Goal: Task Accomplishment & Management: Manage account settings

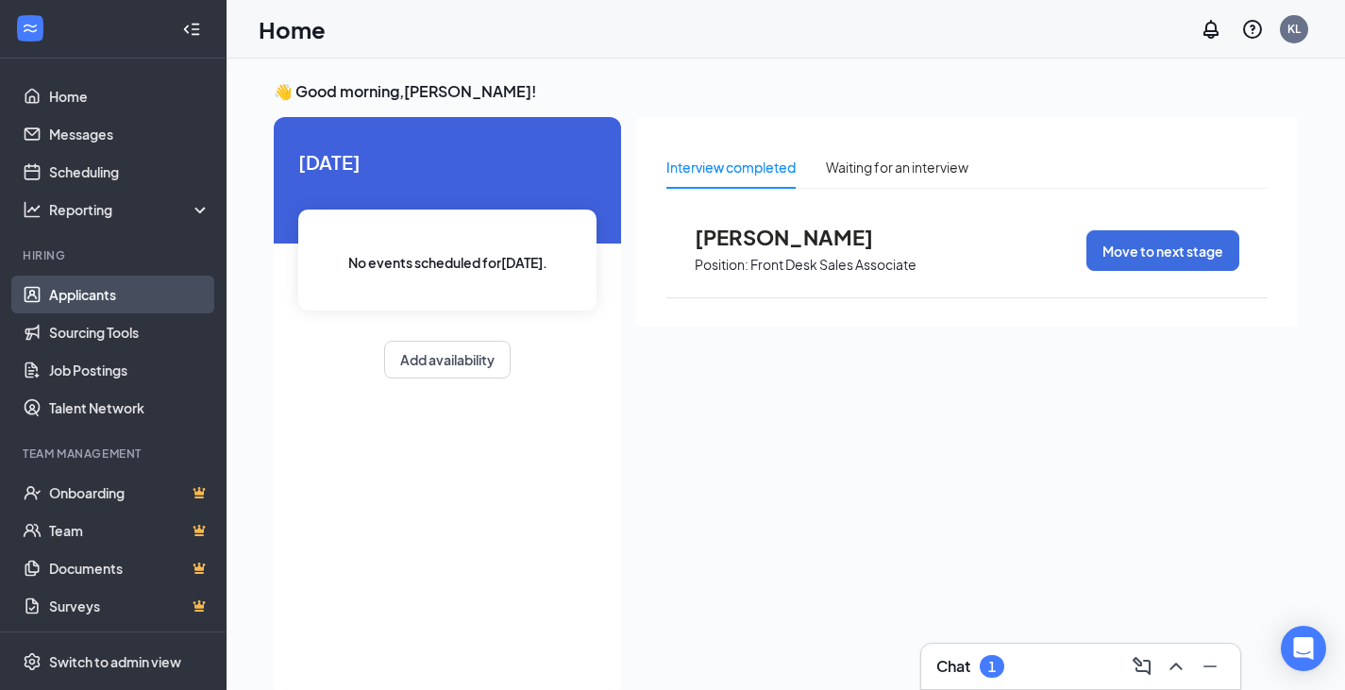
click at [87, 292] on link "Applicants" at bounding box center [129, 295] width 161 height 38
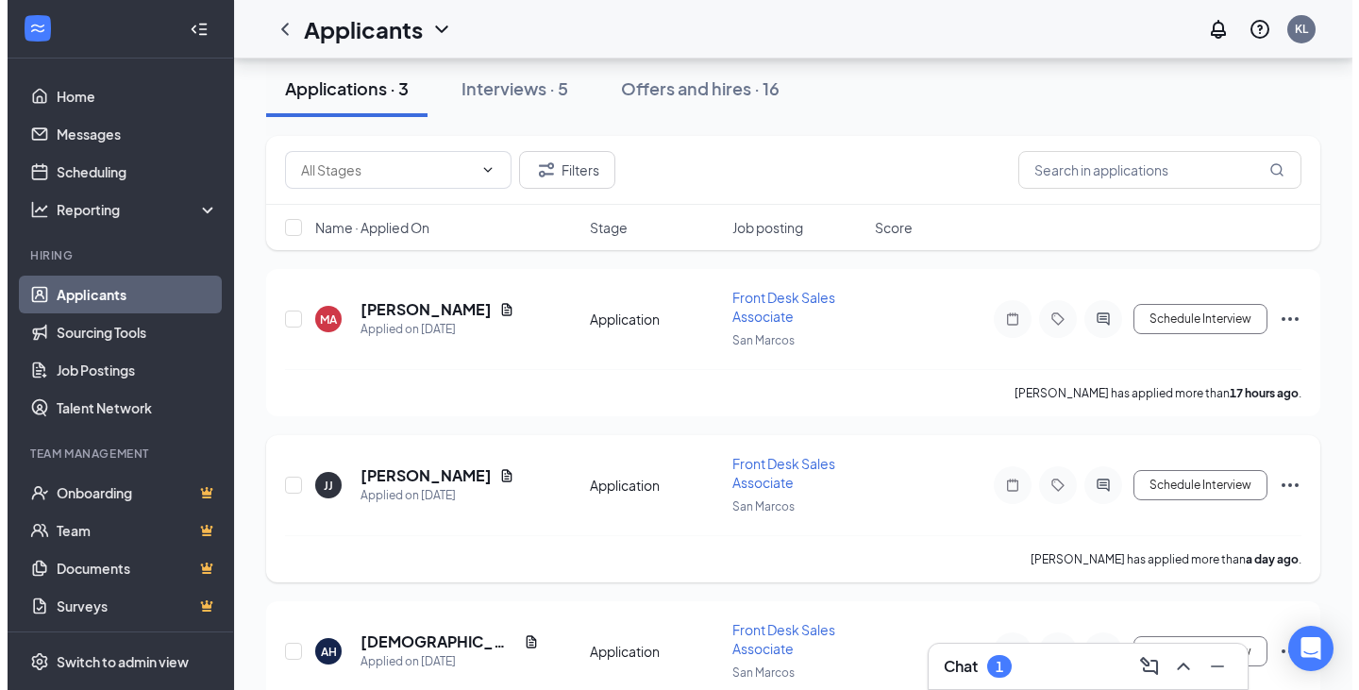
scroll to position [177, 0]
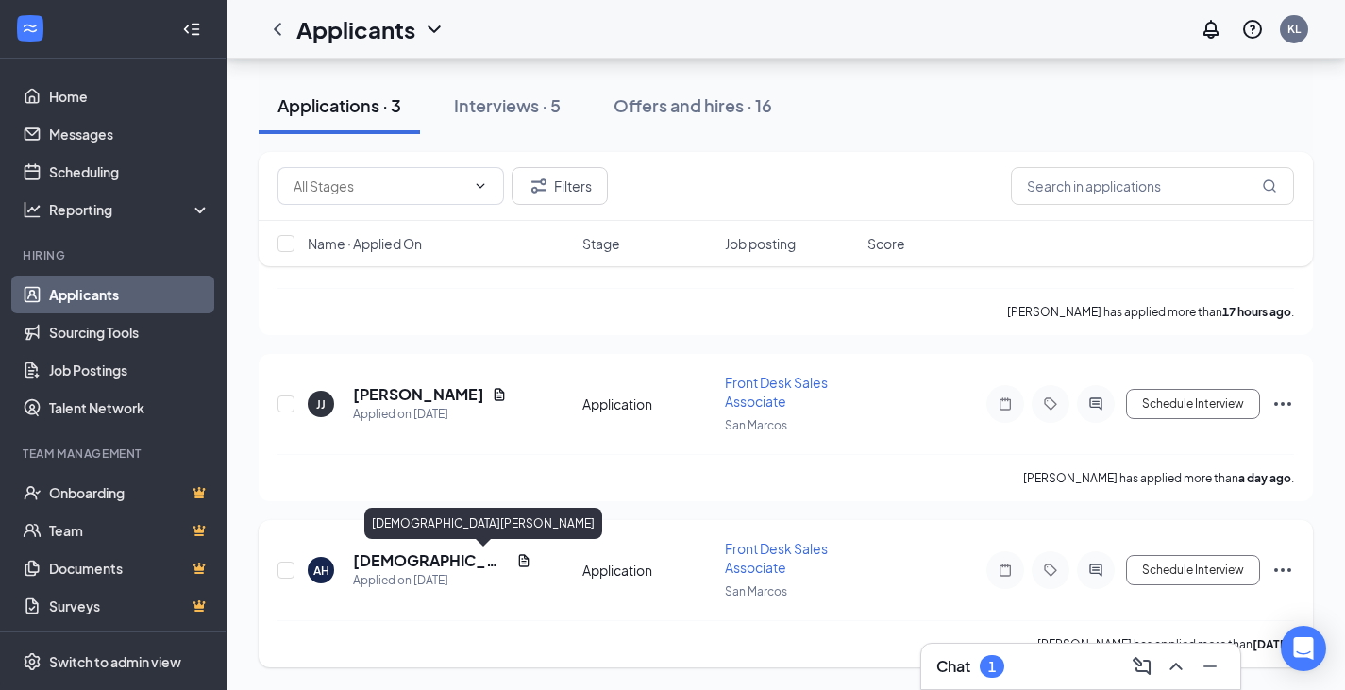
click at [468, 561] on h5 "[DEMOGRAPHIC_DATA][PERSON_NAME]" at bounding box center [431, 560] width 156 height 21
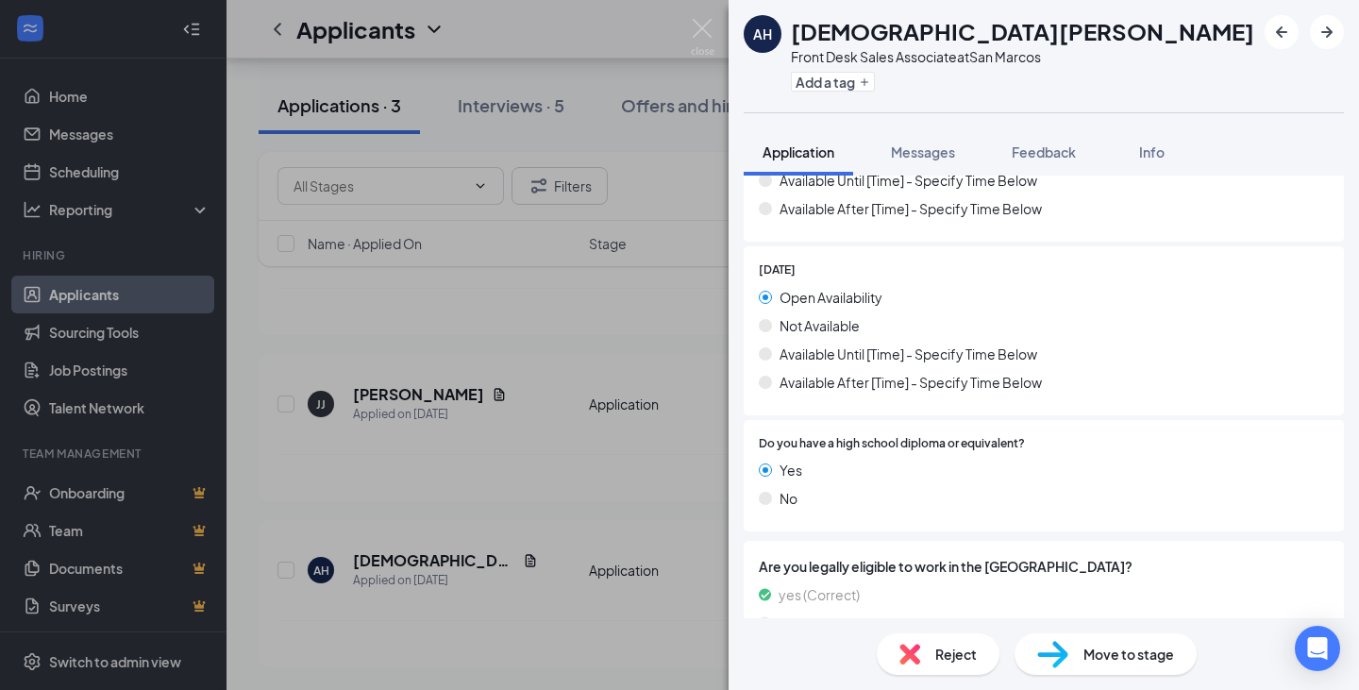
scroll to position [1883, 0]
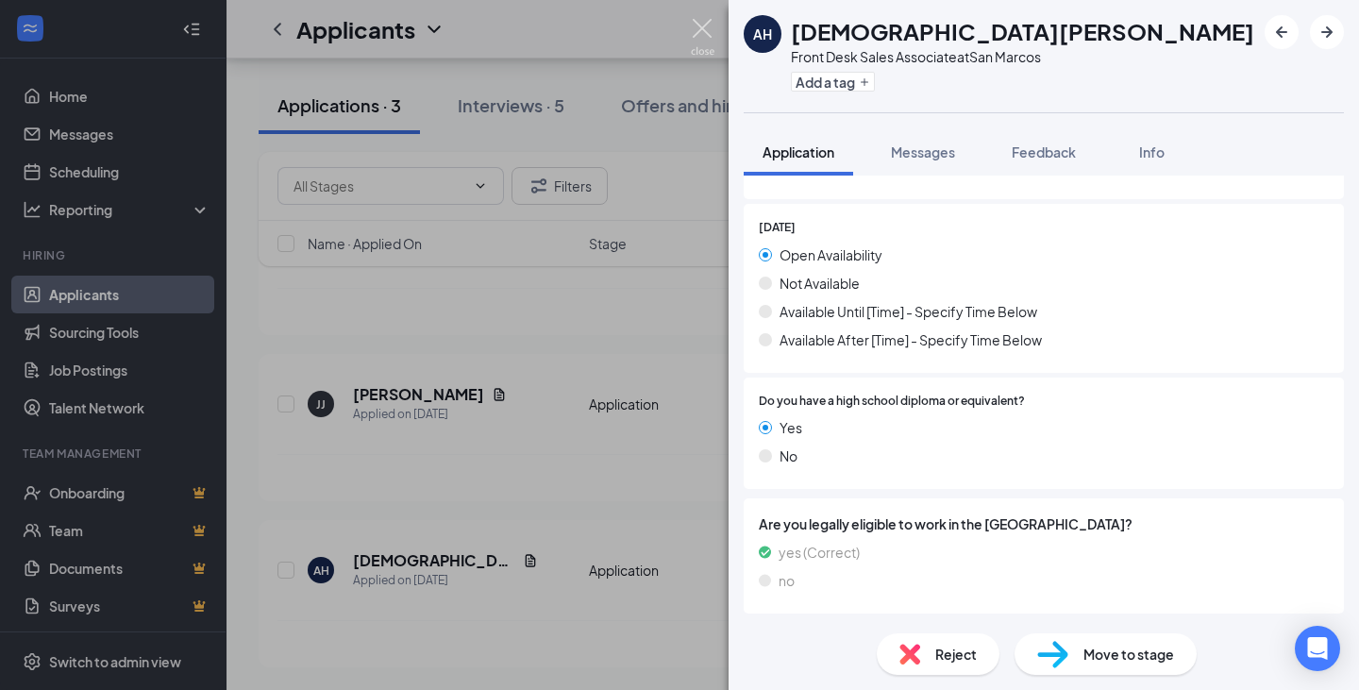
click at [700, 37] on img at bounding box center [703, 37] width 24 height 37
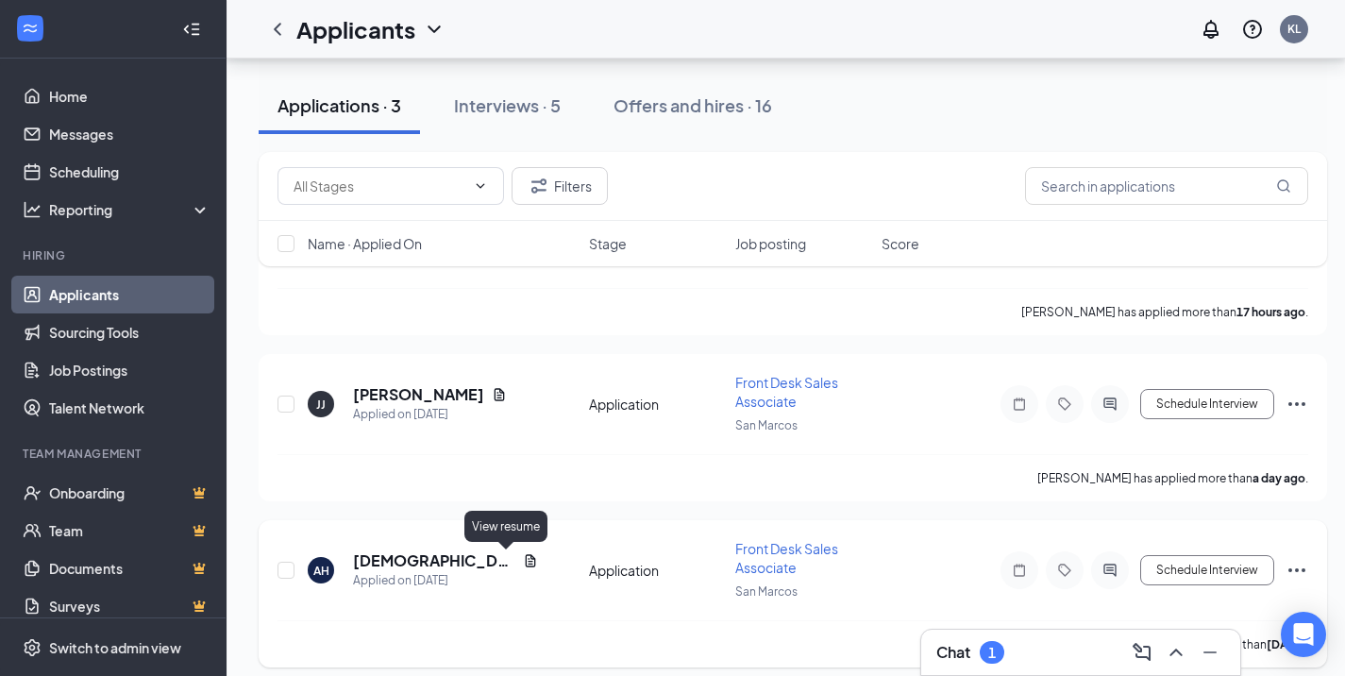
click at [523, 560] on icon "Document" at bounding box center [530, 560] width 15 height 15
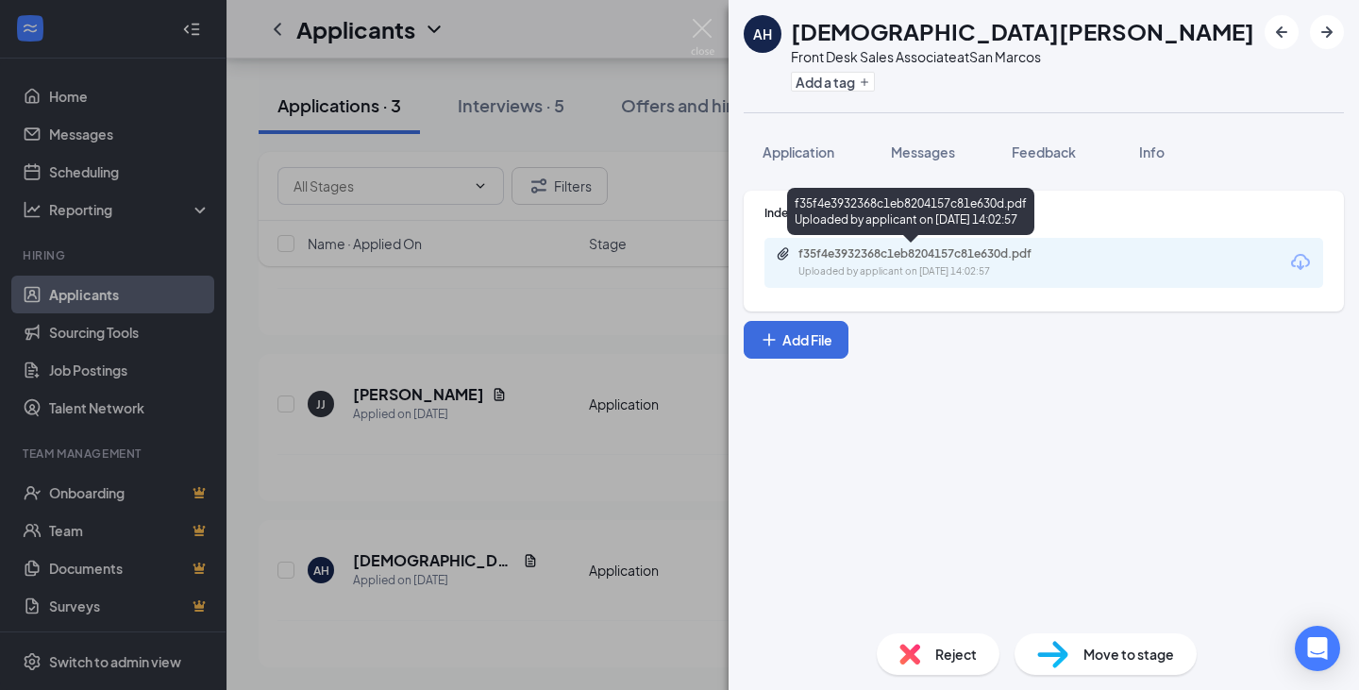
click at [986, 267] on div "Uploaded by applicant on [DATE] 14:02:57" at bounding box center [939, 271] width 283 height 15
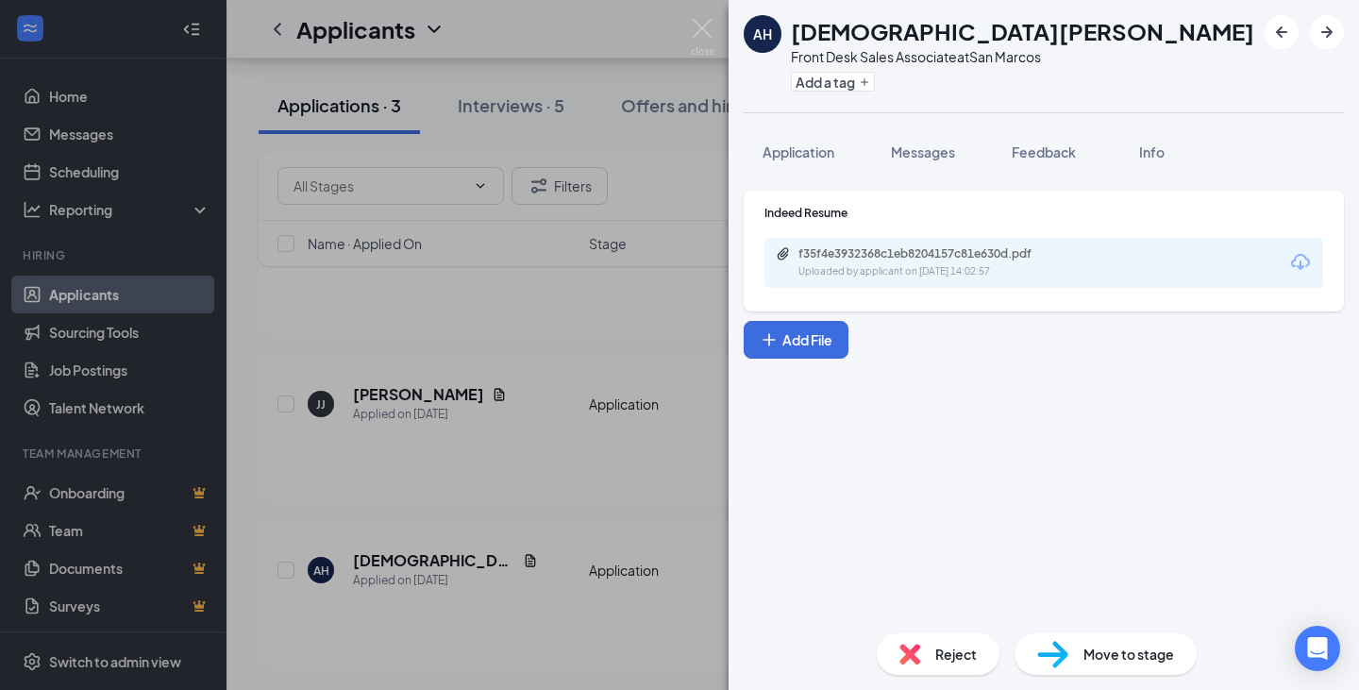
click at [1123, 654] on span "Move to stage" at bounding box center [1128, 654] width 91 height 21
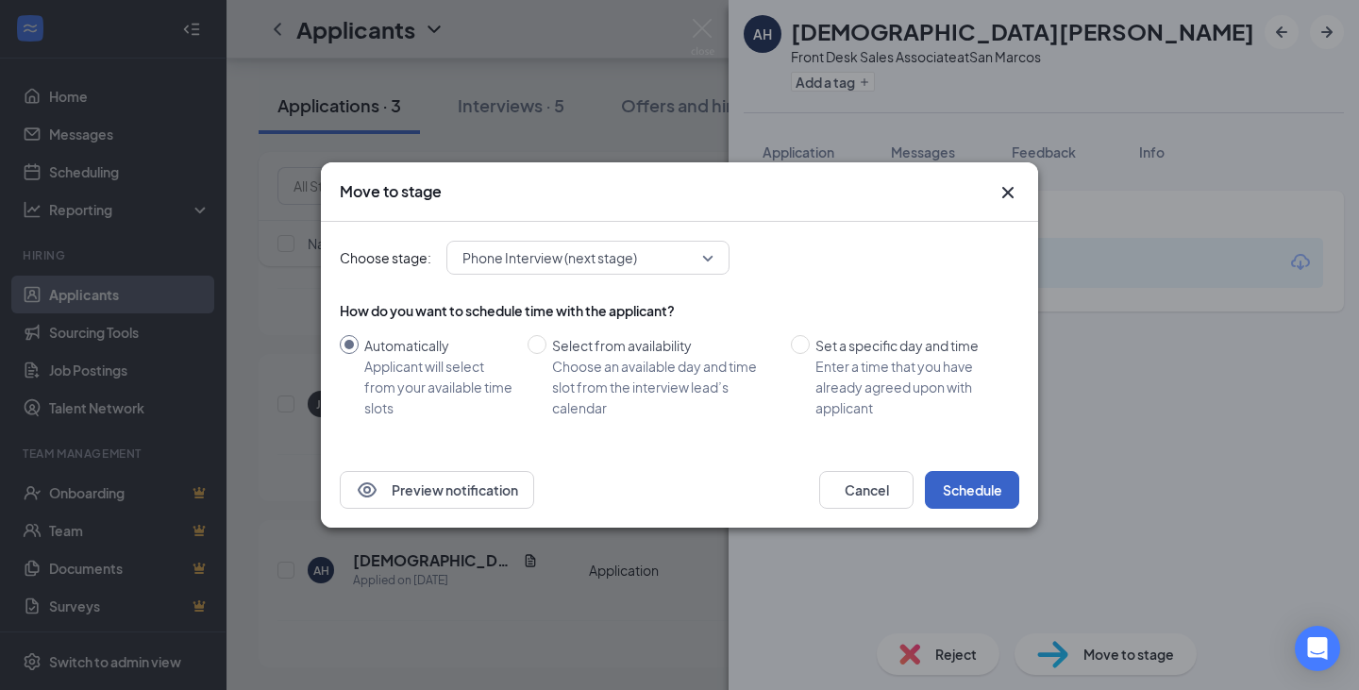
click at [996, 498] on button "Schedule" at bounding box center [972, 490] width 94 height 38
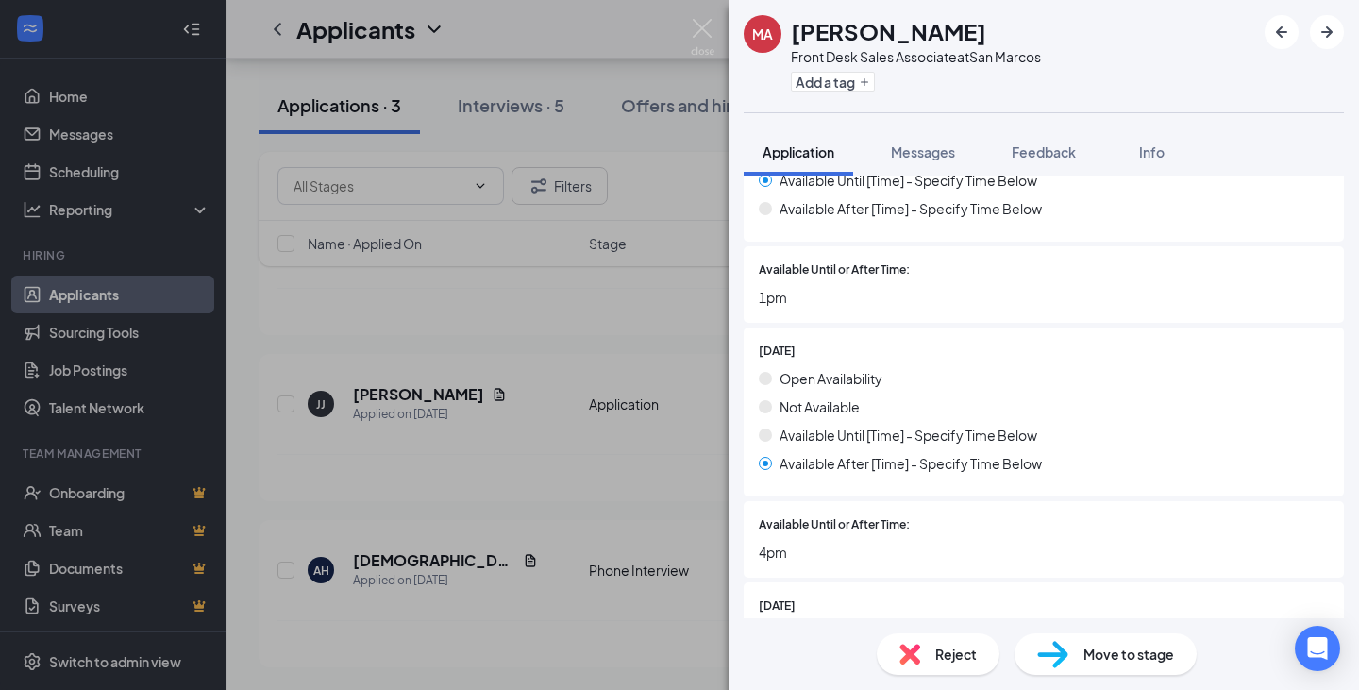
scroll to position [1321, 0]
click at [917, 660] on img at bounding box center [909, 654] width 21 height 21
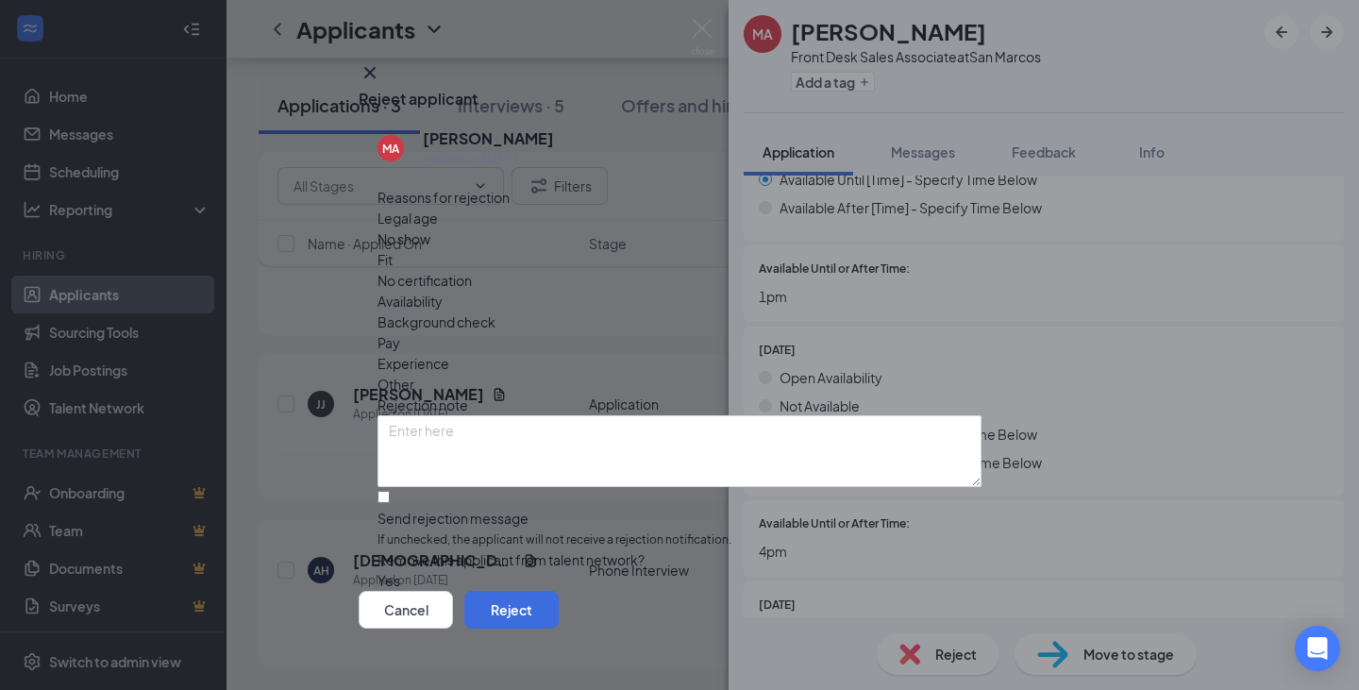
click at [443, 291] on span "Availability" at bounding box center [409, 301] width 65 height 21
click at [559, 594] on button "Reject" at bounding box center [511, 610] width 94 height 38
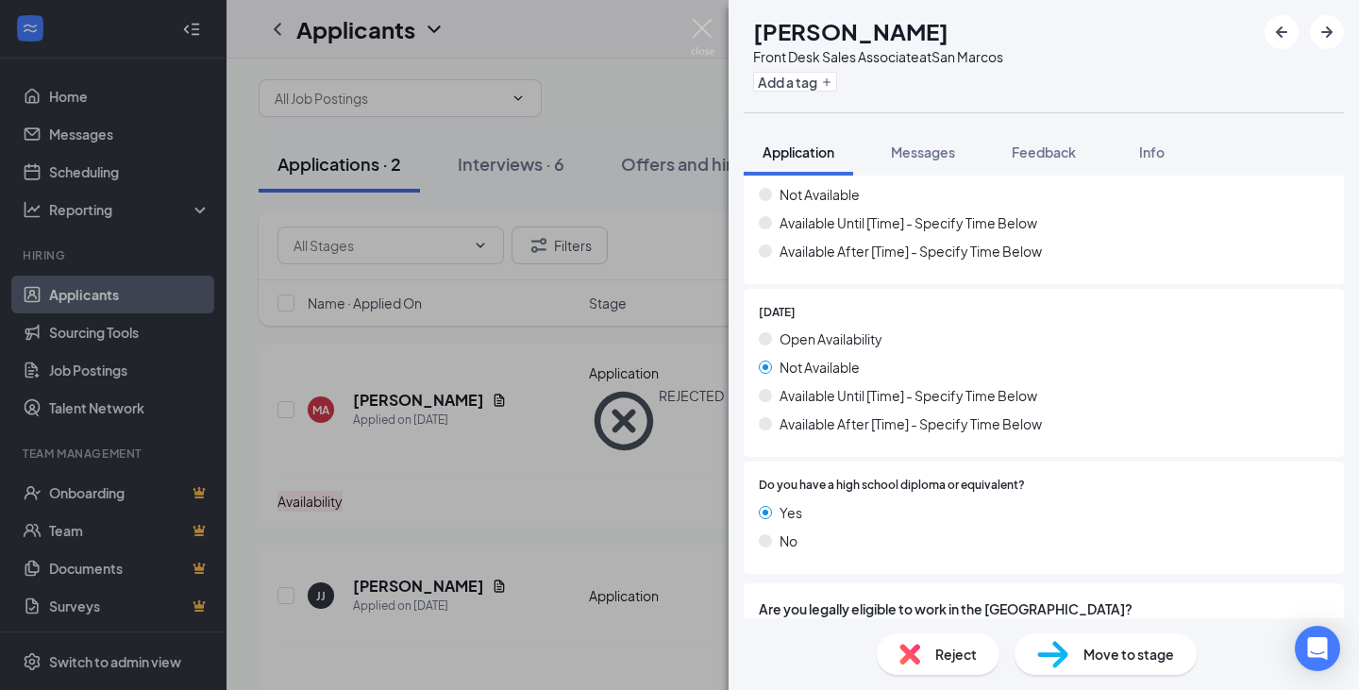
scroll to position [2017, 0]
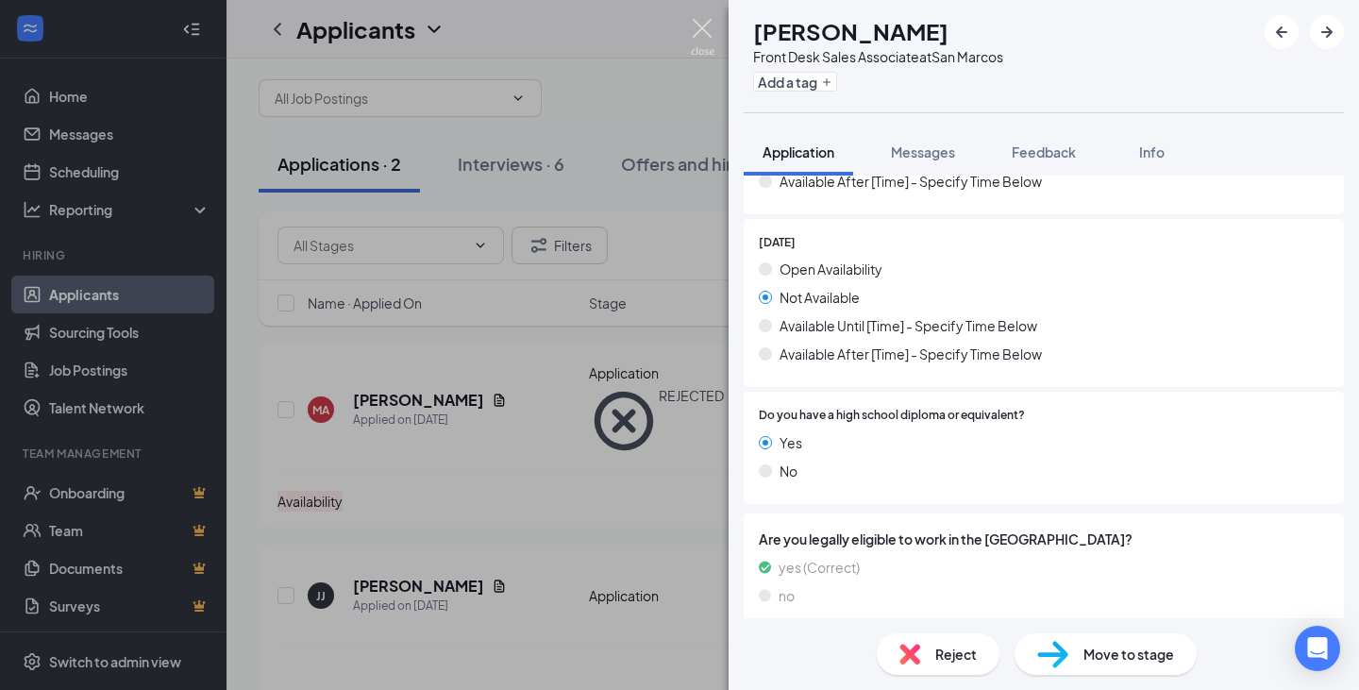
click at [703, 20] on img at bounding box center [703, 37] width 24 height 37
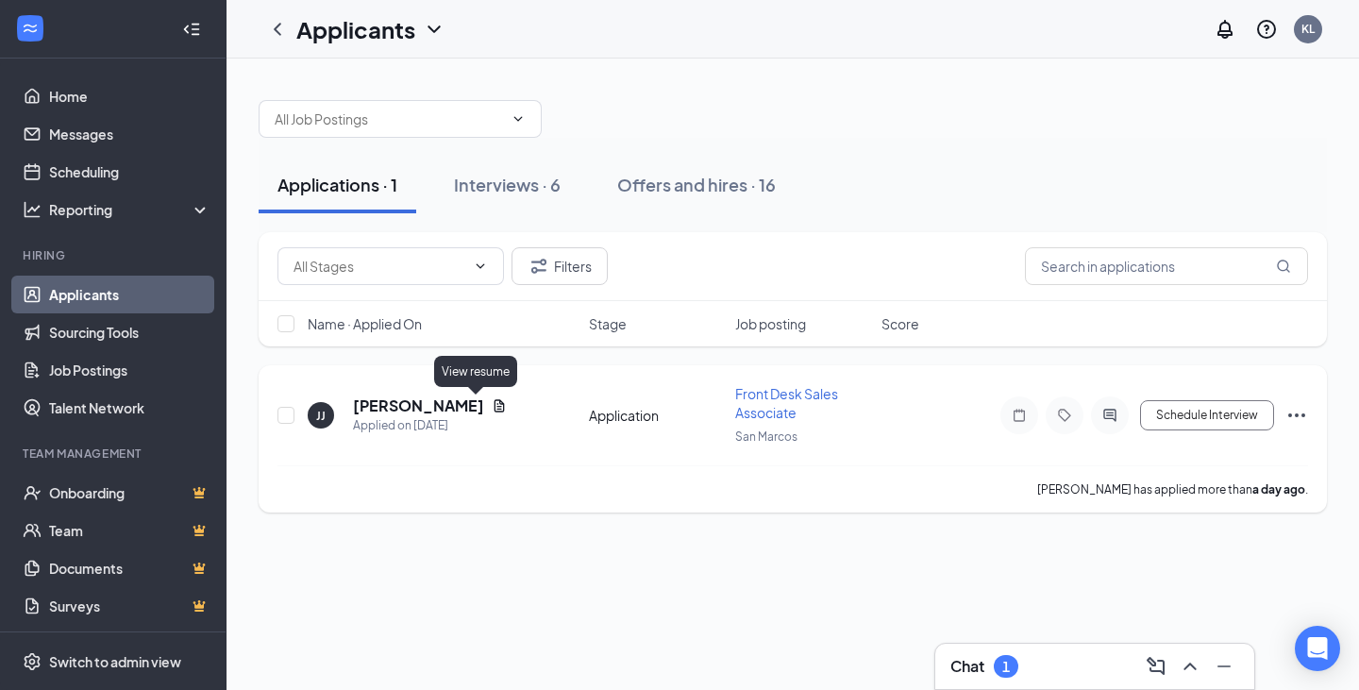
click at [492, 400] on icon "Document" at bounding box center [499, 405] width 15 height 15
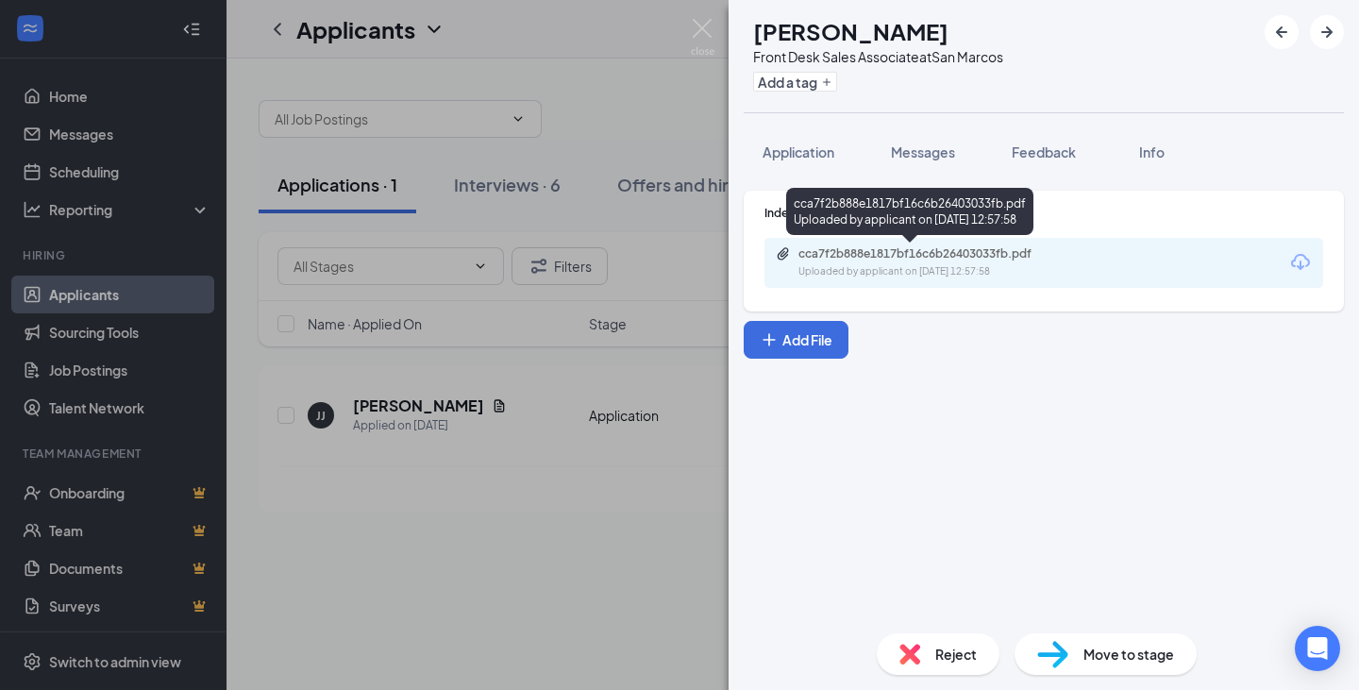
click at [971, 245] on div "cca7f2b888e1817bf16c6b26403033fb.pdf Uploaded by applicant on [DATE] 12:57:58" at bounding box center [1043, 263] width 559 height 50
click at [982, 257] on div "cca7f2b888e1817bf16c6b26403033fb.pdf" at bounding box center [930, 253] width 264 height 15
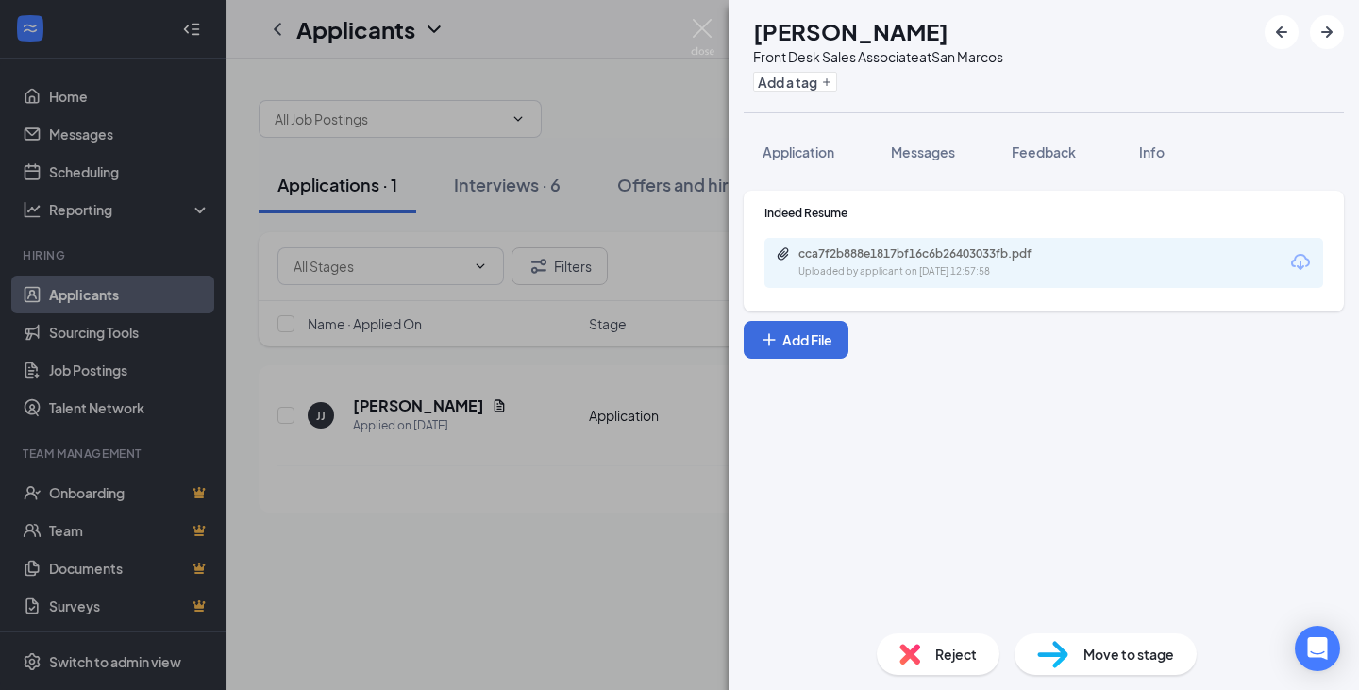
click at [907, 638] on div "Reject" at bounding box center [938, 654] width 123 height 42
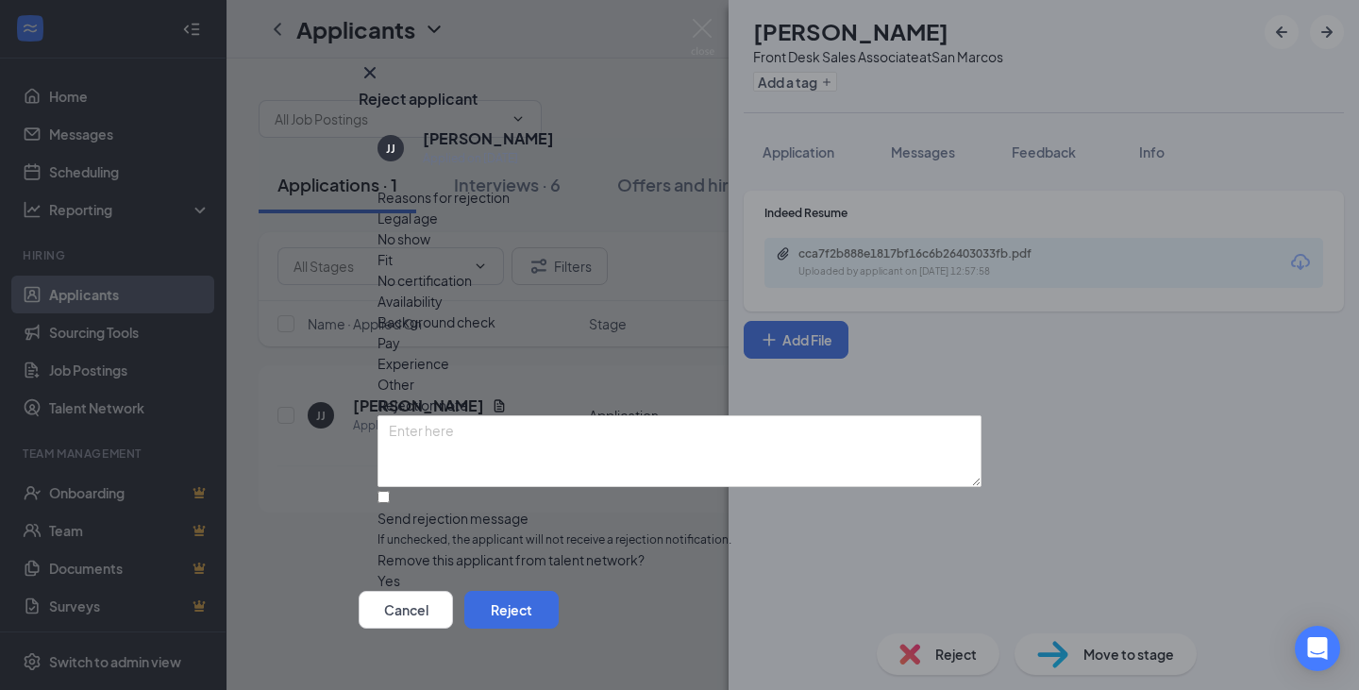
drag, startPoint x: 638, startPoint y: 272, endPoint x: 680, endPoint y: 309, distance: 56.2
click at [449, 353] on span "Experience" at bounding box center [413, 363] width 72 height 21
click at [559, 614] on button "Reject" at bounding box center [511, 610] width 94 height 38
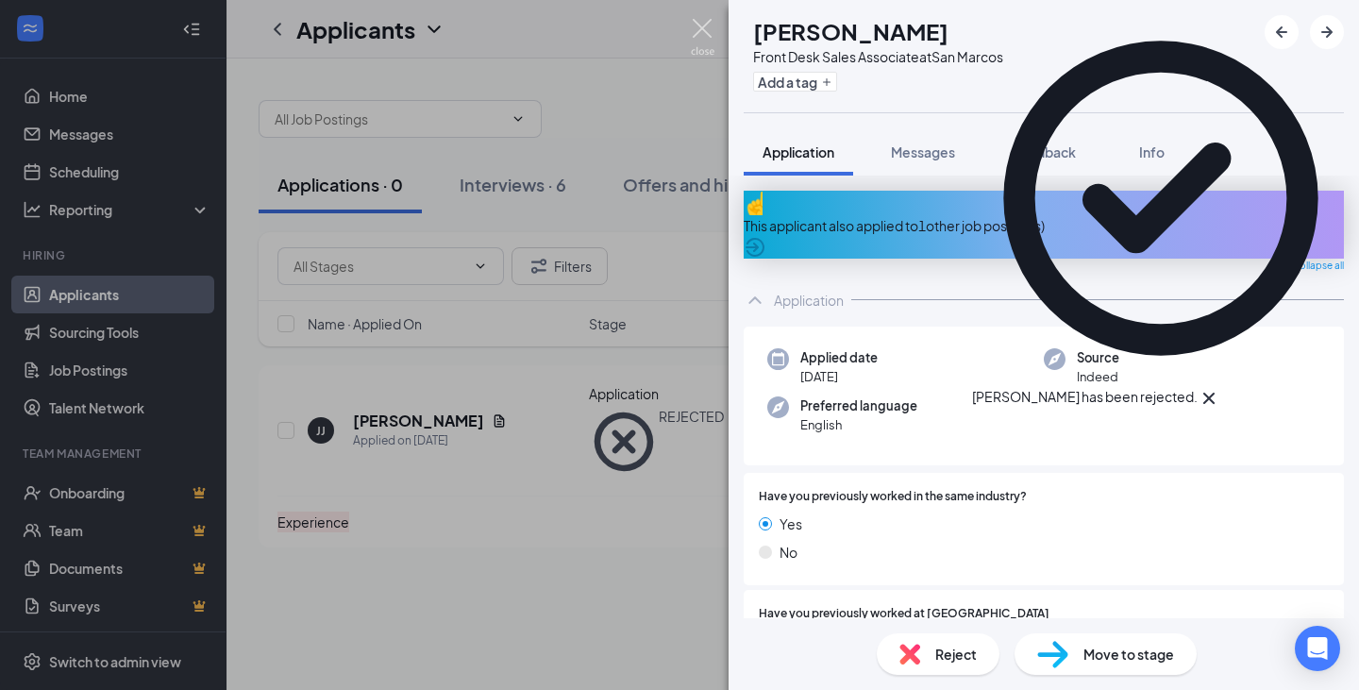
click at [704, 25] on img at bounding box center [703, 37] width 24 height 37
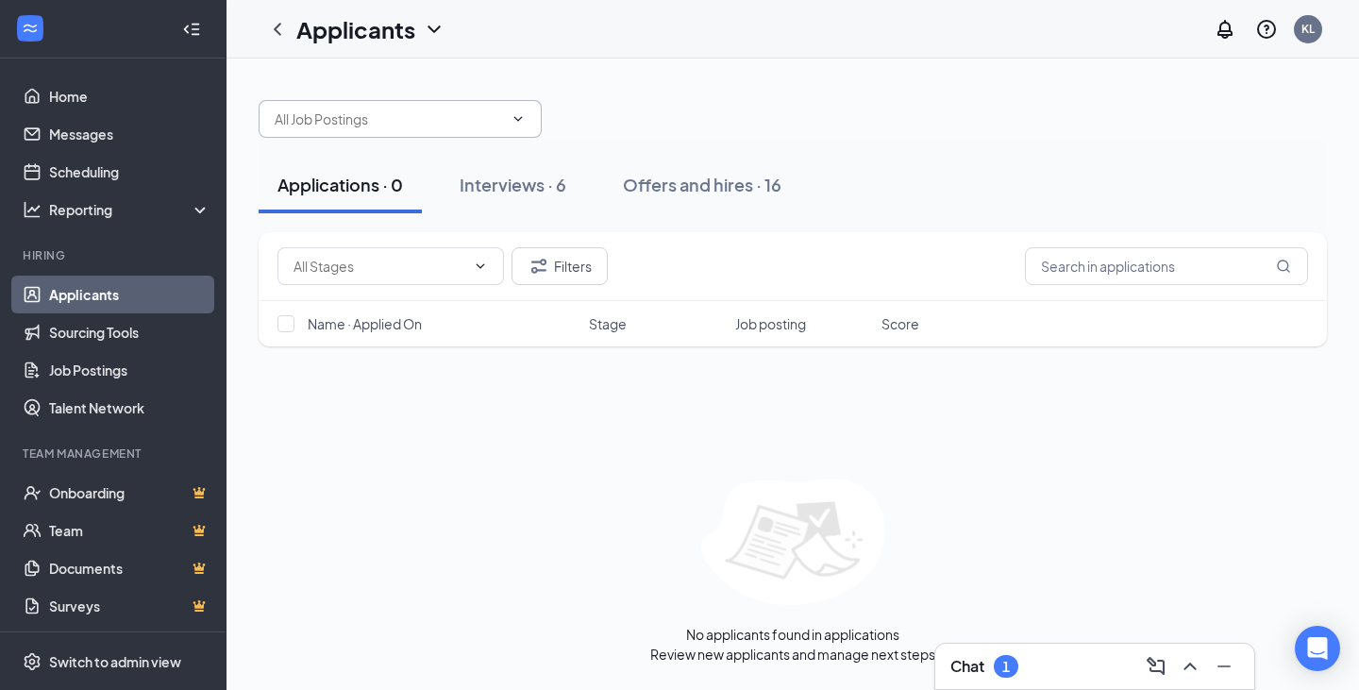
click at [484, 103] on span at bounding box center [400, 119] width 283 height 38
